Goal: Information Seeking & Learning: Find specific fact

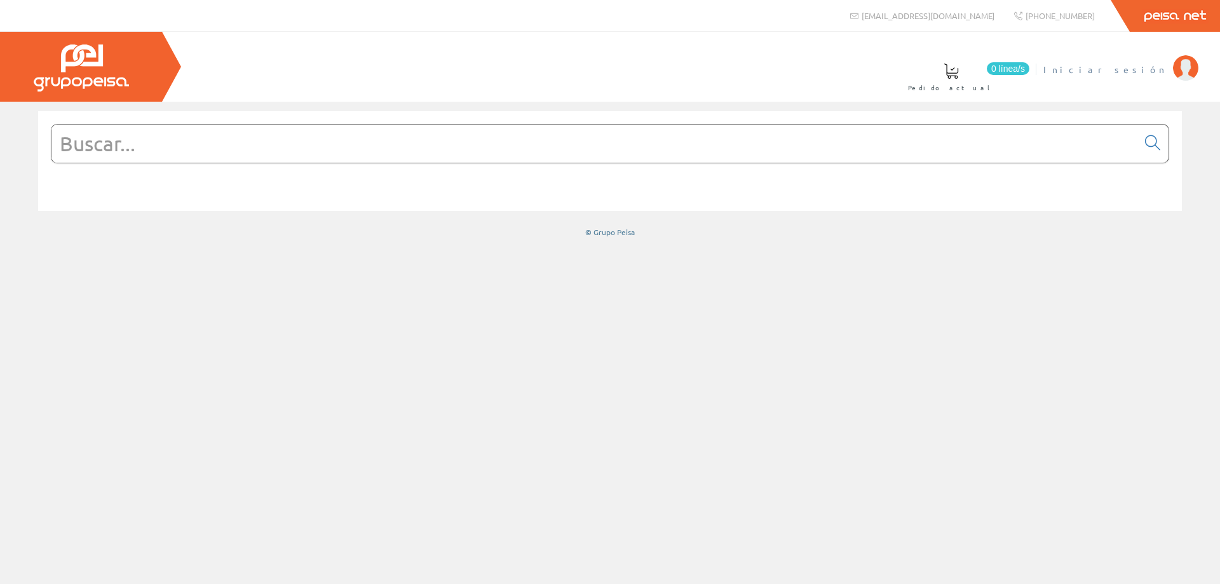
click at [1133, 71] on span "Iniciar sesión" at bounding box center [1104, 69] width 123 height 13
click at [98, 141] on input "text" at bounding box center [594, 144] width 1086 height 38
paste input "T_26 654 00 / 18"
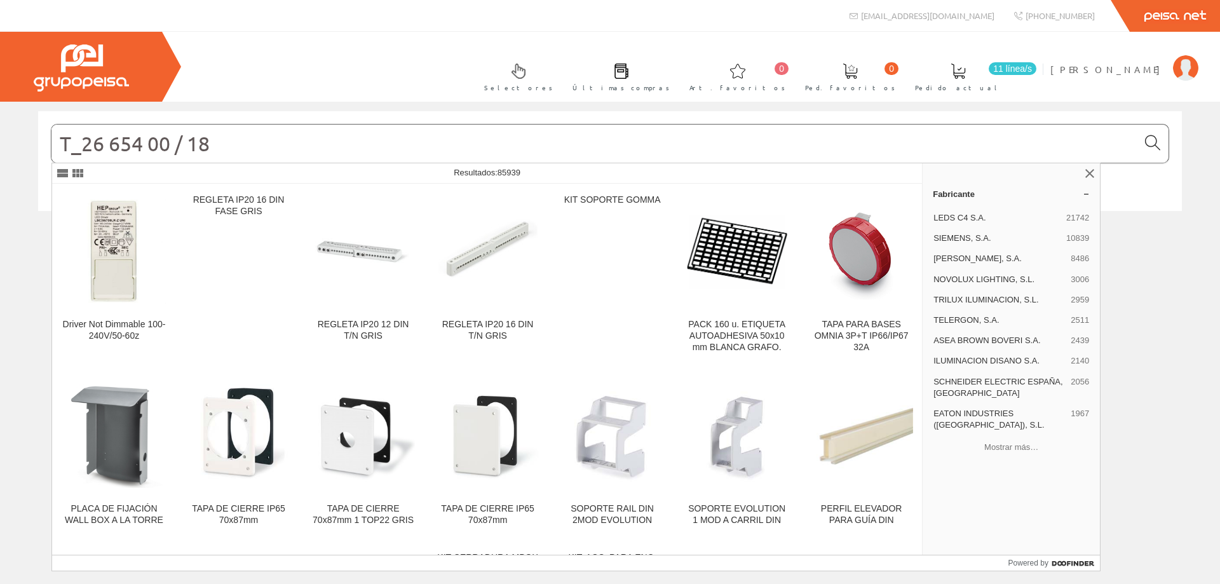
type input "T_26 654 00 / 18"
click at [1154, 142] on icon at bounding box center [1152, 143] width 15 height 9
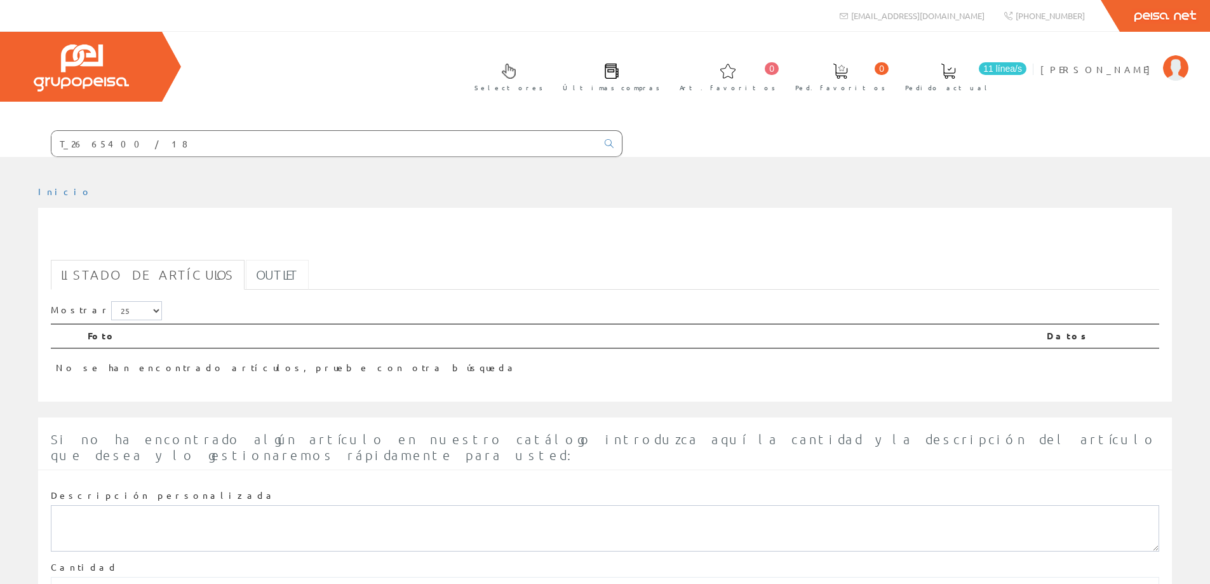
click at [246, 273] on link "Outlet" at bounding box center [277, 275] width 63 height 30
click at [72, 144] on input "T_26 654 00 / 18" at bounding box center [324, 143] width 546 height 25
click at [69, 144] on input "T_26 654 00 / 18" at bounding box center [324, 143] width 546 height 25
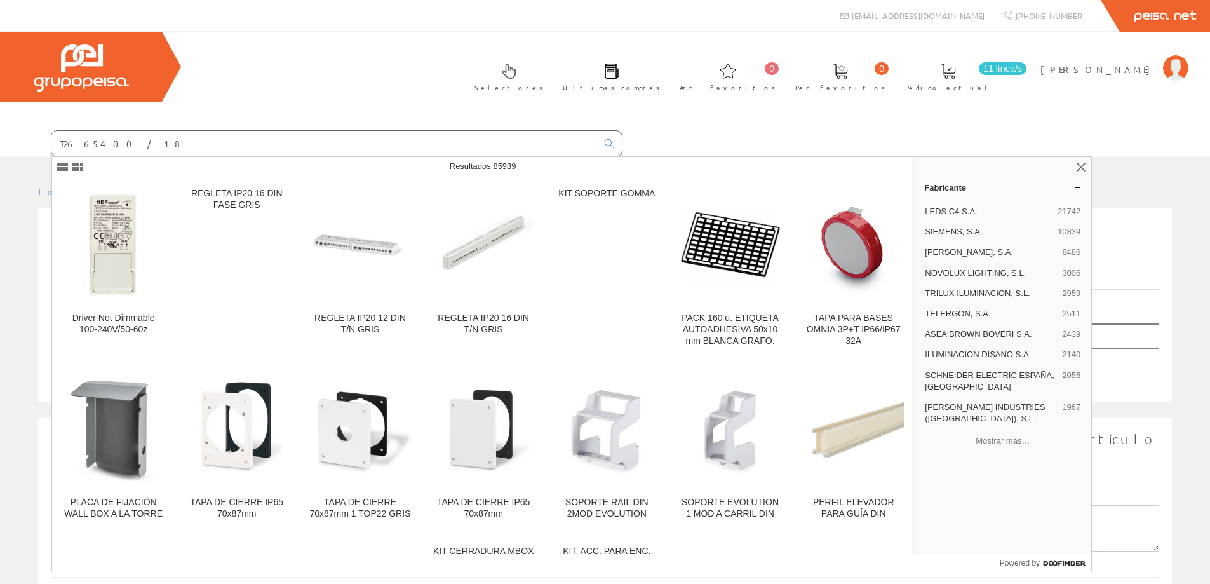
drag, startPoint x: 127, startPoint y: 143, endPoint x: 104, endPoint y: 144, distance: 22.9
click at [104, 144] on input "T26 654 00 / 18" at bounding box center [324, 143] width 546 height 25
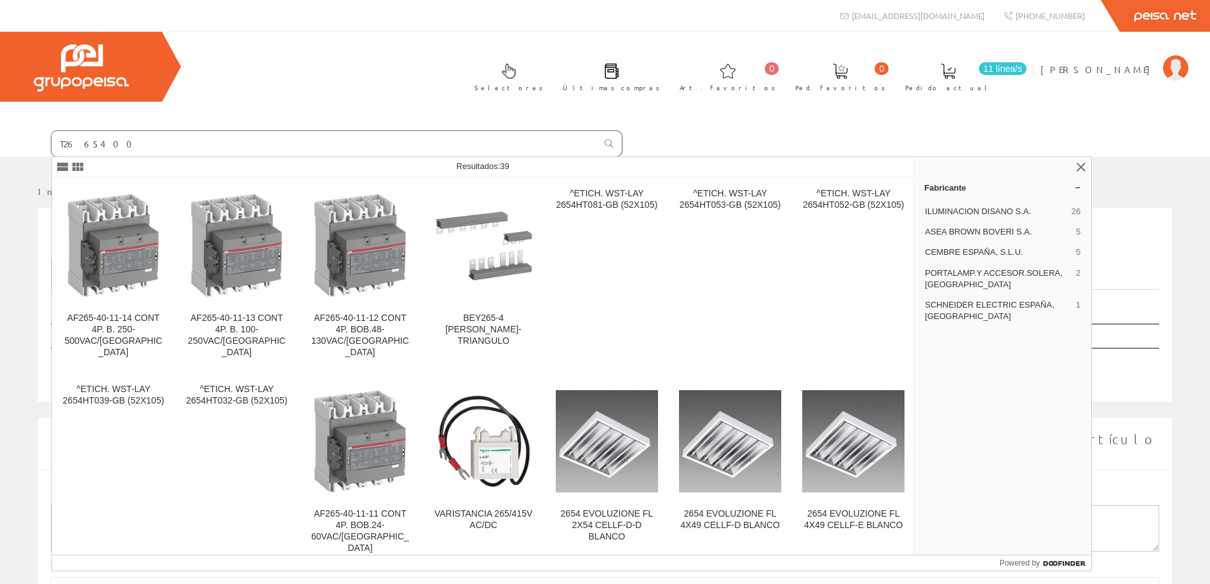
type input "T26 654 00"
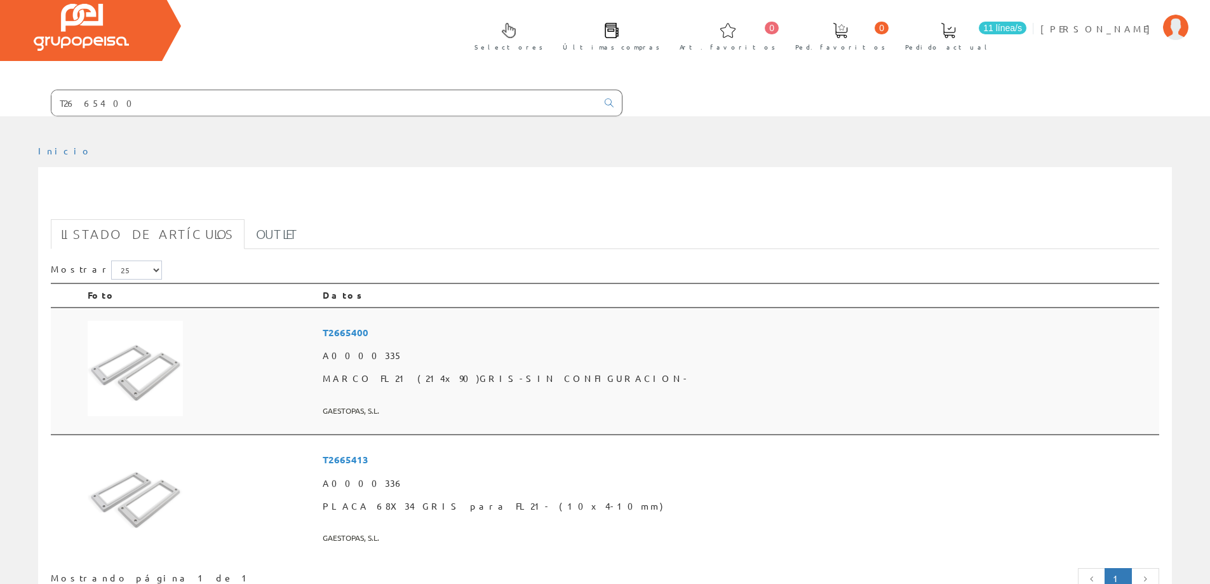
scroll to position [64, 0]
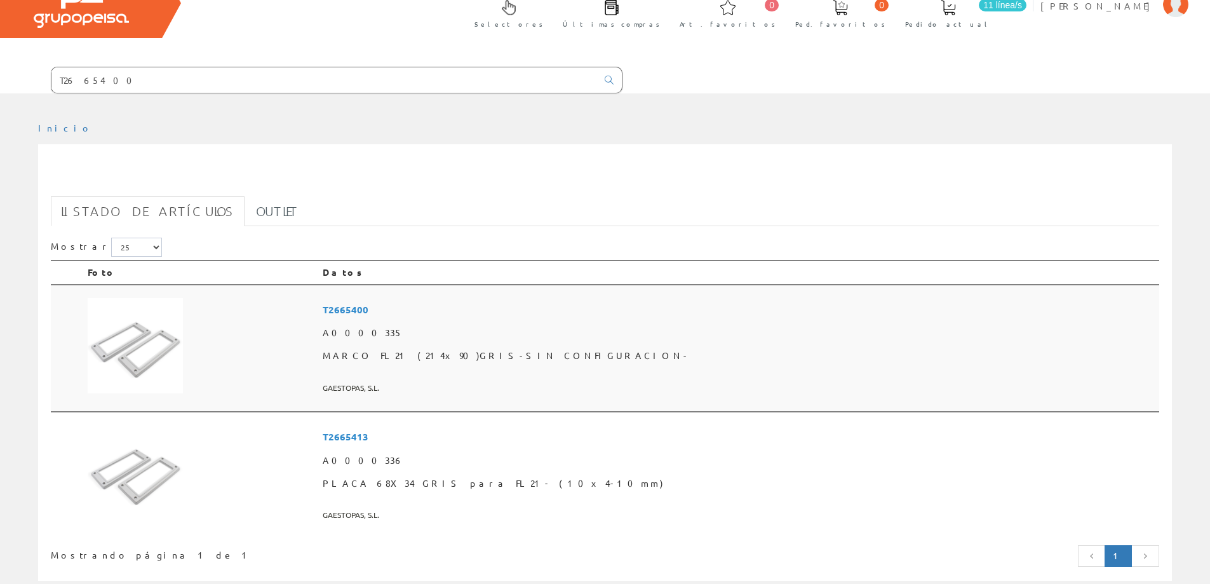
click at [472, 307] on span "T2665400" at bounding box center [739, 310] width 832 height 24
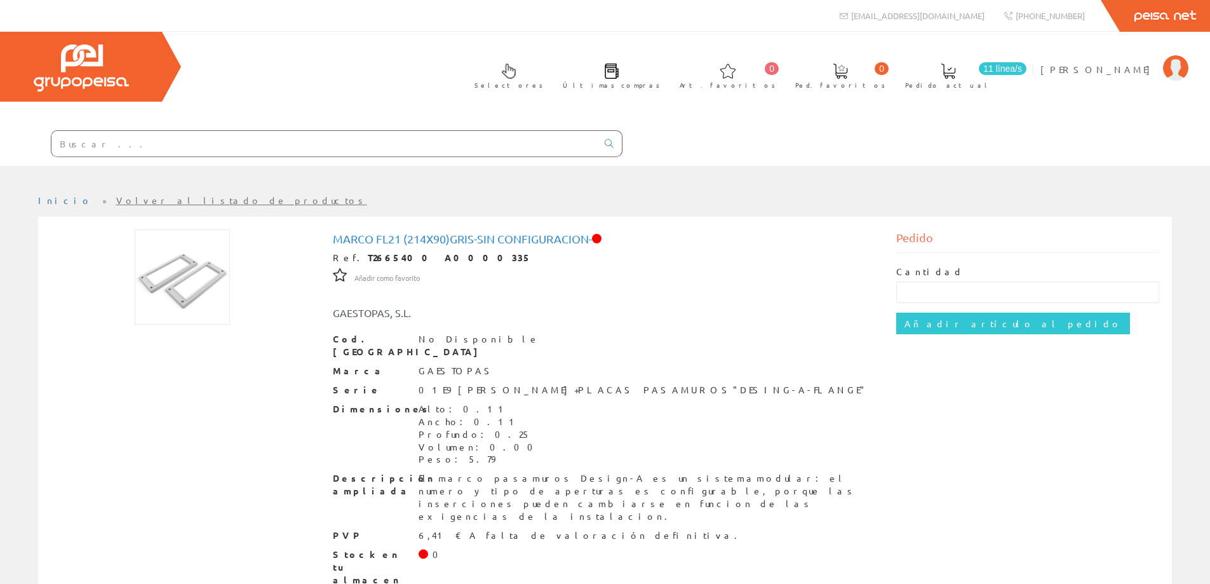
paste input "T_26 654 13 / 31"
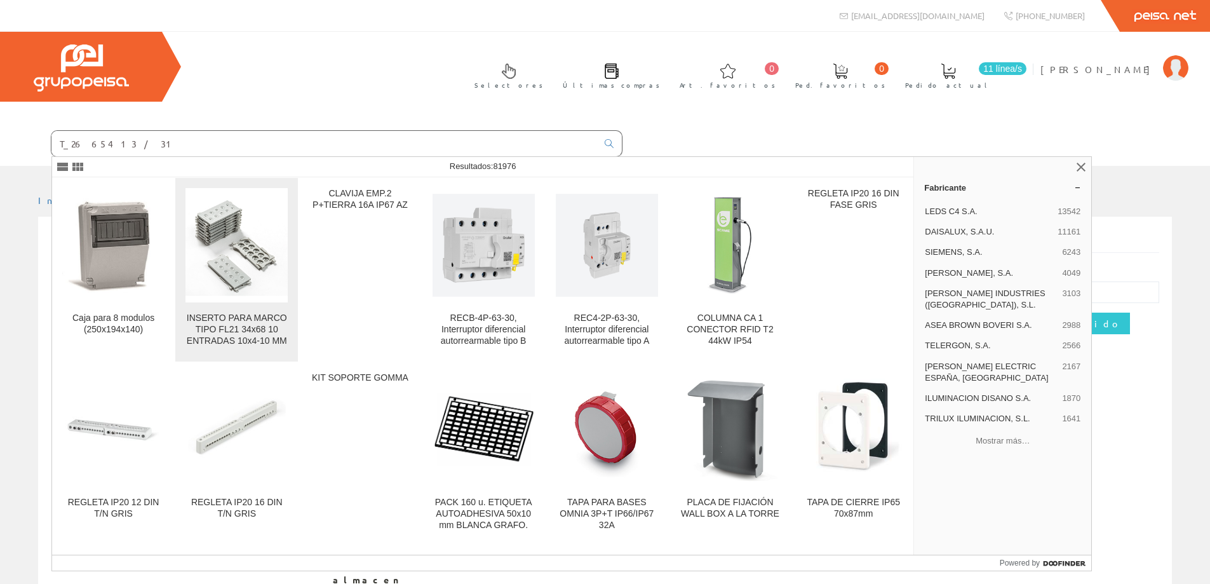
type input "T_26 654 13 / 31"
click at [236, 323] on div "INSERTO PARA MARCO TIPO FL21 34x68 10 ENTRADAS 10x4-10 MM" at bounding box center [237, 330] width 102 height 34
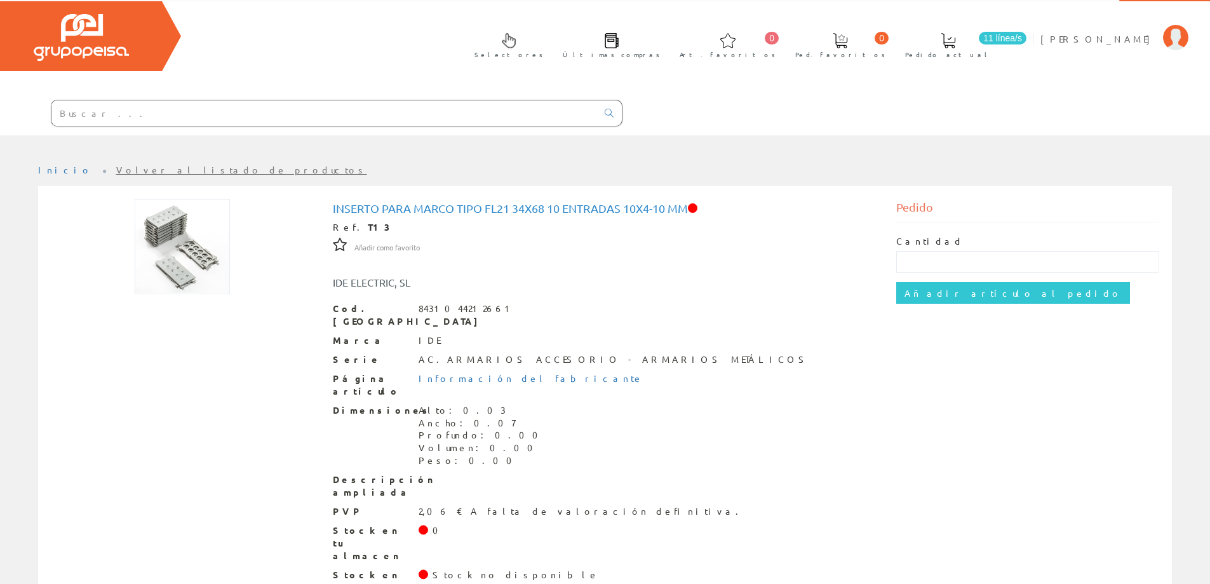
scroll to position [44, 0]
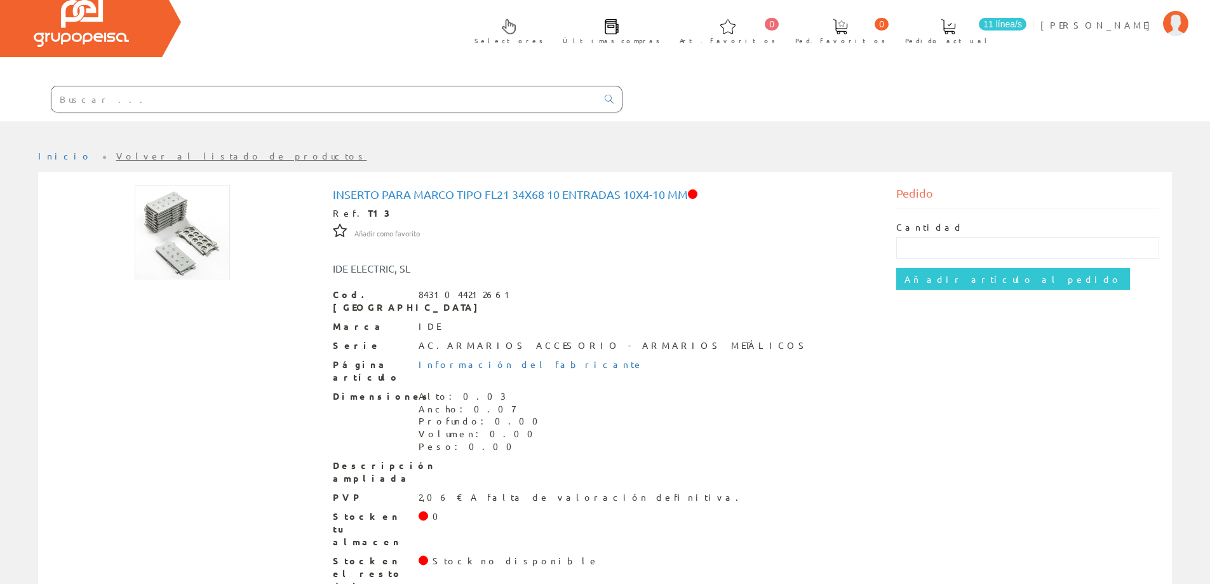
click at [81, 99] on input "text" at bounding box center [324, 98] width 546 height 25
paste input "IE-XM-RJ45/IDC"
type input "IE-XM-RJ45/IDC"
